Goal: Complete application form

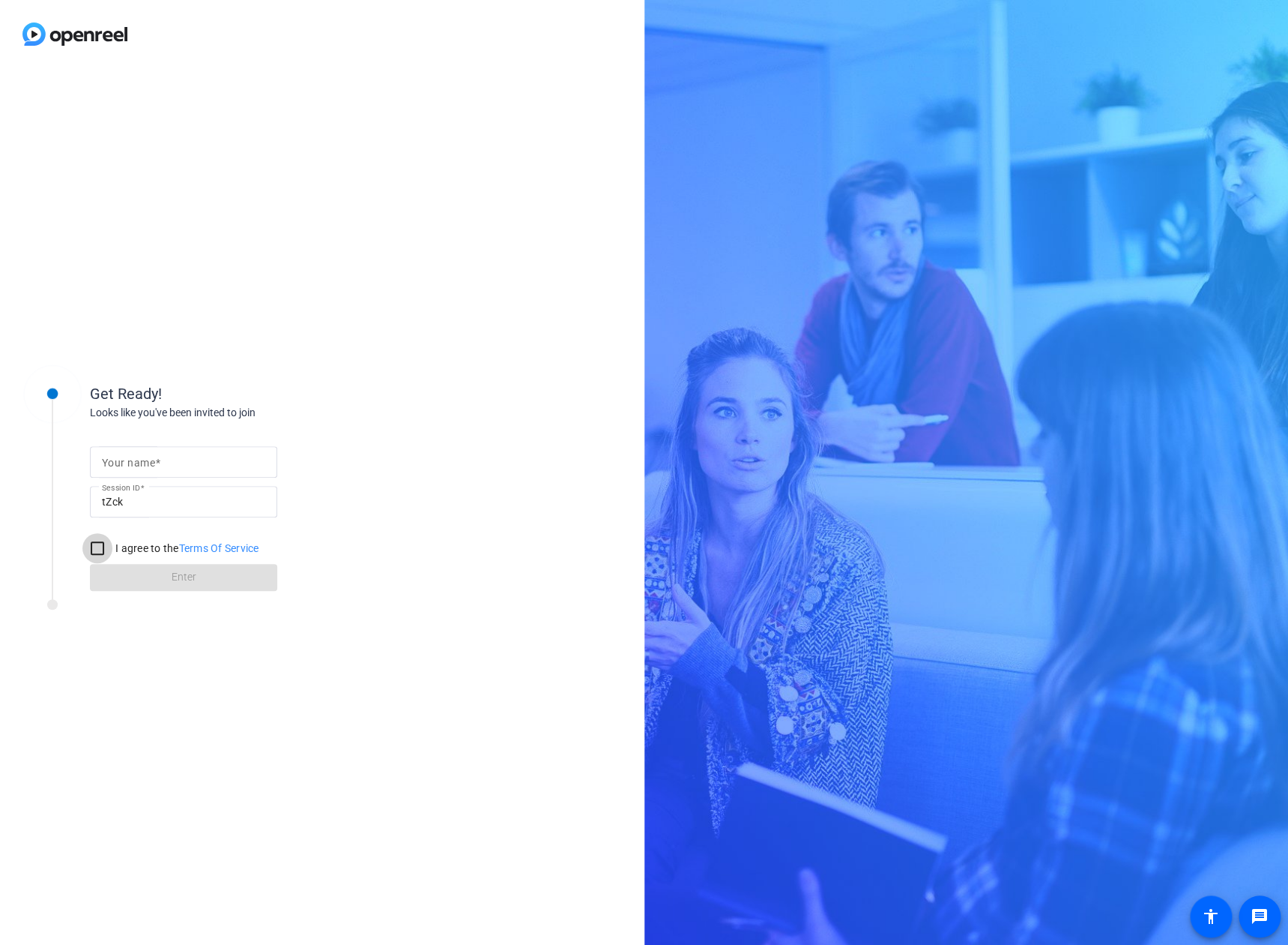
click at [92, 550] on input "I agree to the Terms Of Service" at bounding box center [97, 549] width 30 height 30
checkbox input "true"
click at [180, 584] on form "Your name Session ID tZck I agree to the Terms Of Service Enter" at bounding box center [183, 514] width 187 height 153
click at [176, 470] on input "Your name" at bounding box center [183, 461] width 164 height 18
type input "TEST"
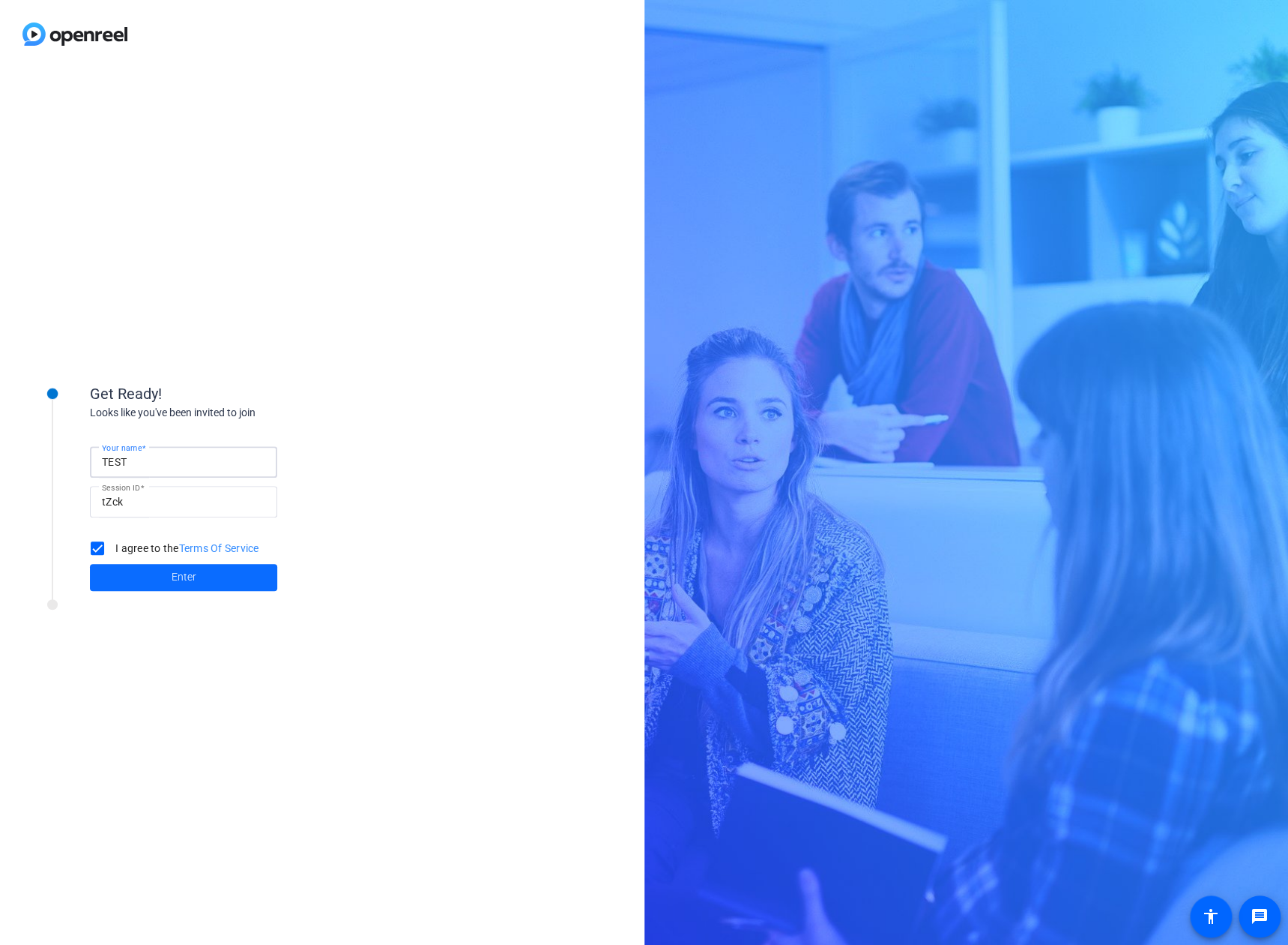
click at [196, 584] on span "Enter" at bounding box center [183, 576] width 24 height 16
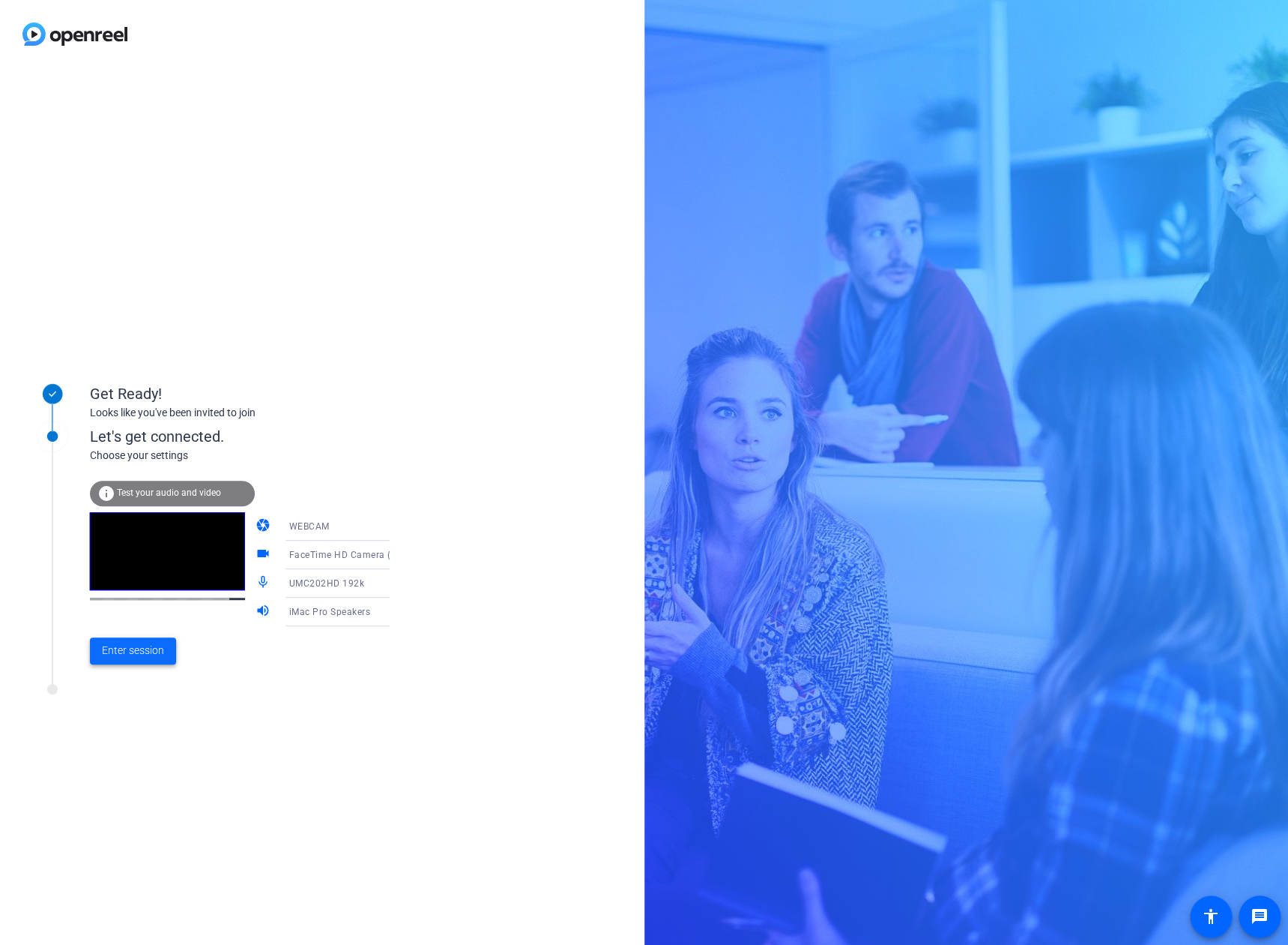
click at [128, 652] on span "Enter session" at bounding box center [133, 650] width 62 height 16
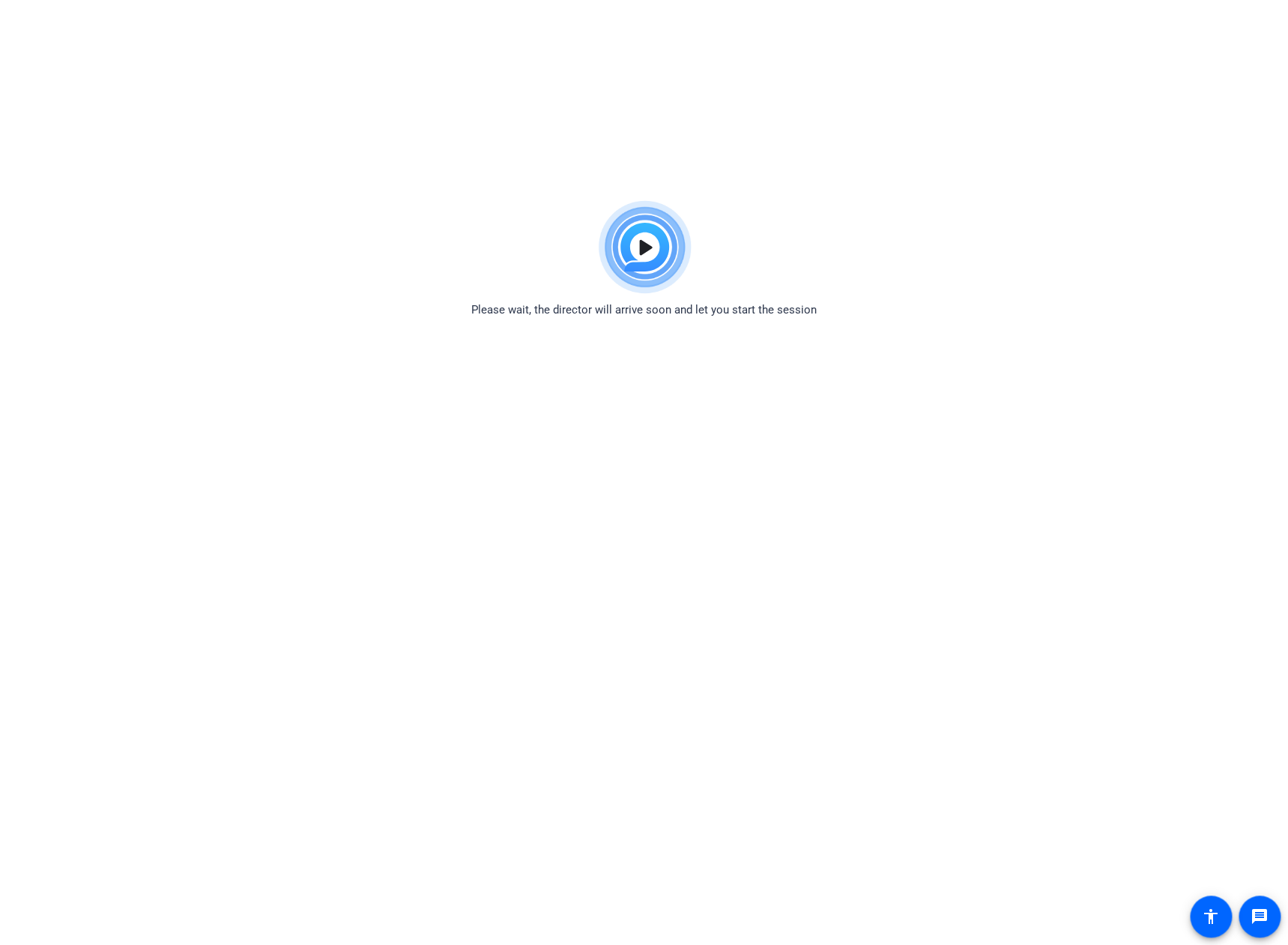
drag, startPoint x: 637, startPoint y: 243, endPoint x: 637, endPoint y: 255, distance: 12.0
click at [637, 244] on img at bounding box center [643, 247] width 110 height 108
click at [637, 255] on img at bounding box center [643, 247] width 110 height 108
click at [638, 255] on img at bounding box center [643, 247] width 110 height 108
click at [639, 255] on img at bounding box center [643, 247] width 110 height 108
